Goal: Find specific page/section: Find specific page/section

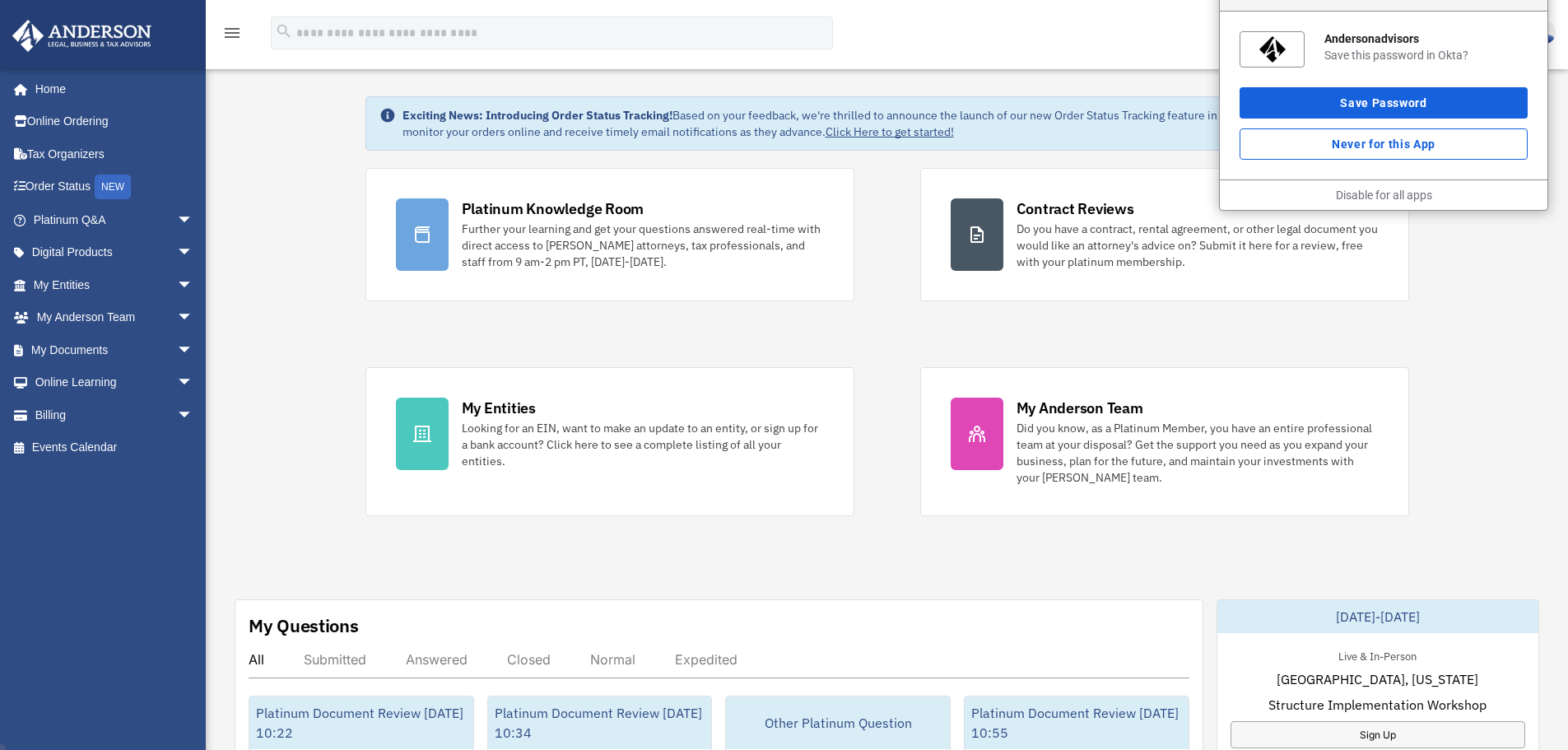
scroll to position [83, 0]
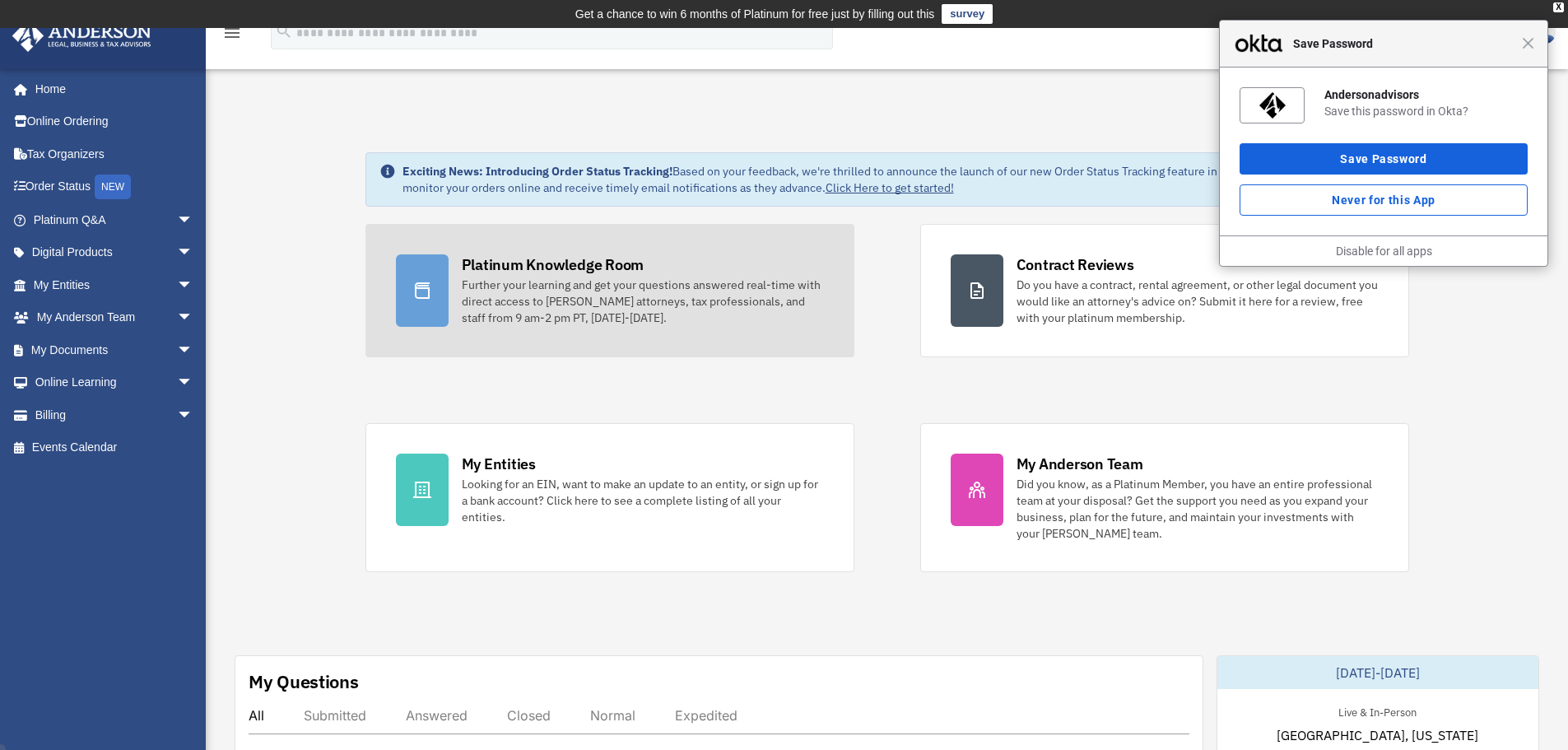
click at [507, 271] on div "Platinum Knowledge Room" at bounding box center [552, 265] width 183 height 20
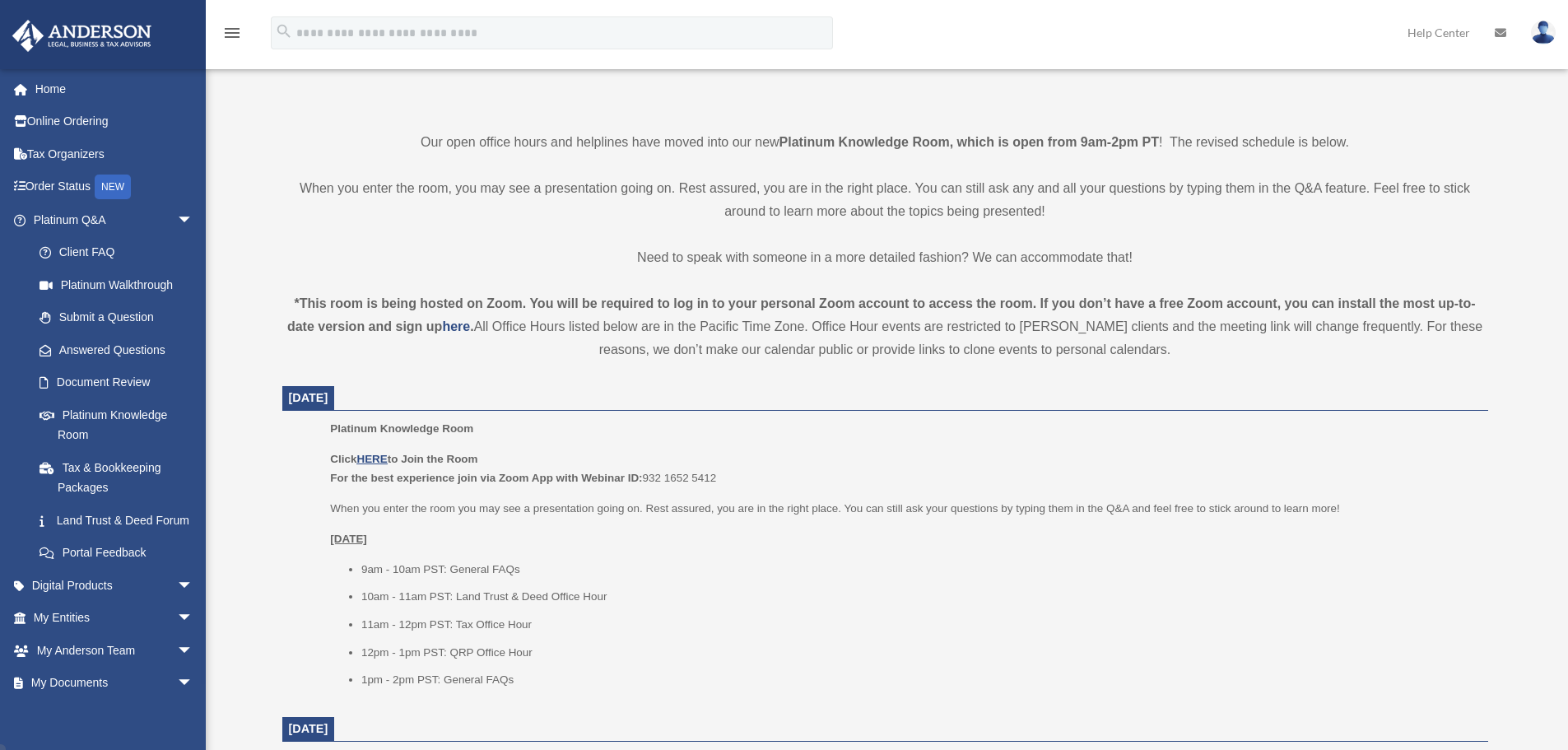
scroll to position [576, 0]
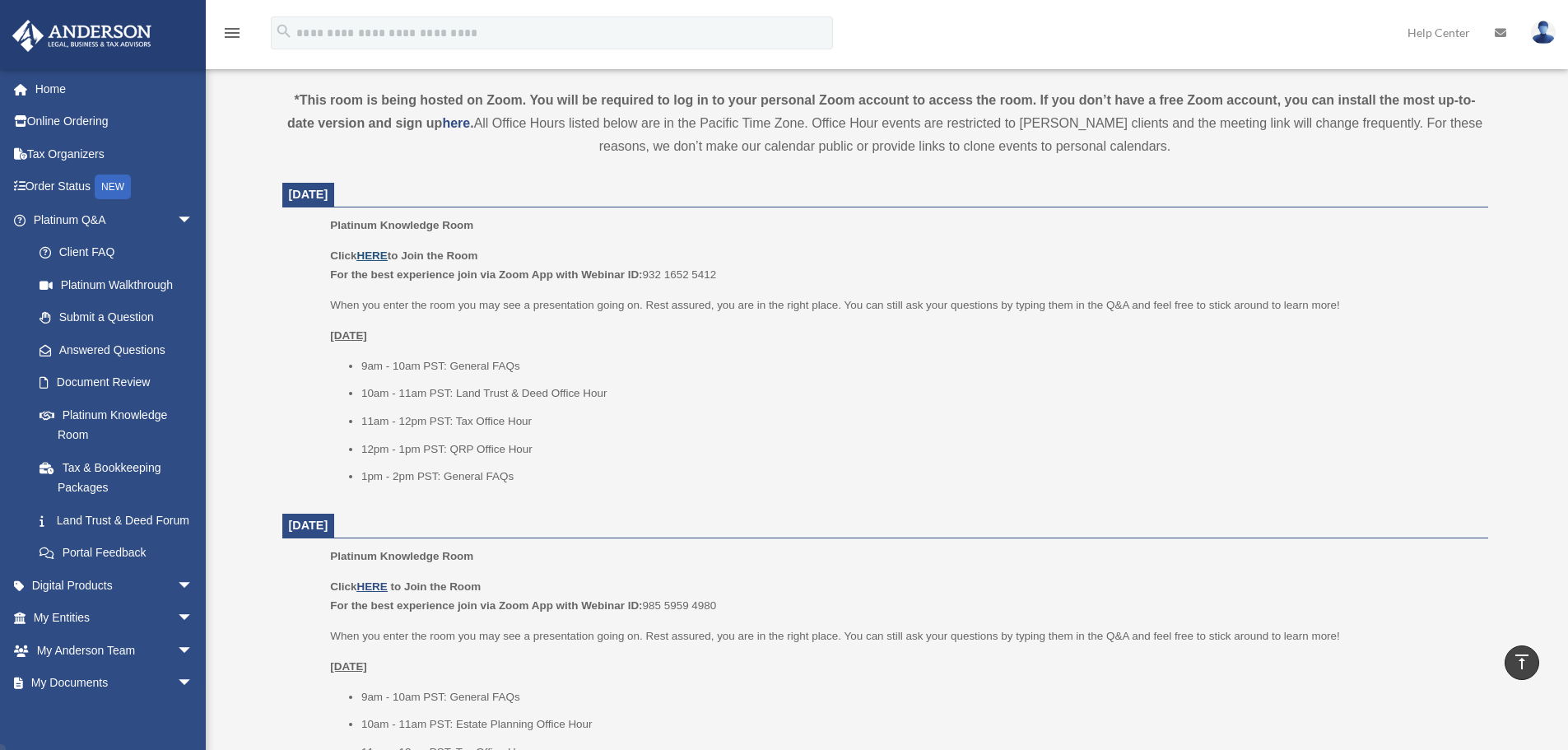
click at [376, 258] on u "HERE" at bounding box center [371, 255] width 30 height 12
